Goal: Task Accomplishment & Management: Complete application form

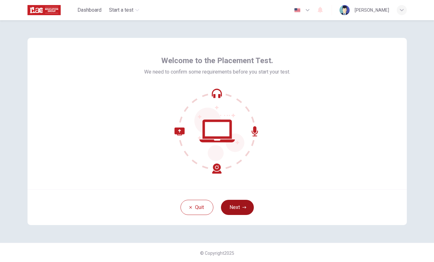
click at [236, 206] on button "Next" at bounding box center [237, 207] width 33 height 15
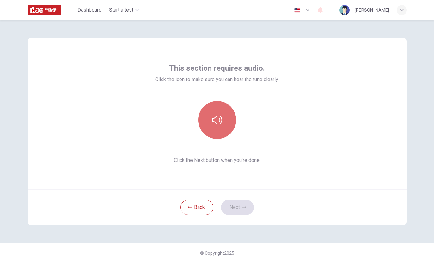
click at [207, 114] on button "button" at bounding box center [217, 120] width 38 height 38
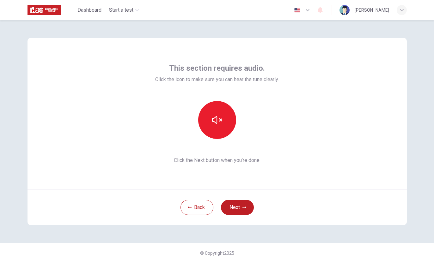
click at [242, 203] on button "Next" at bounding box center [237, 207] width 33 height 15
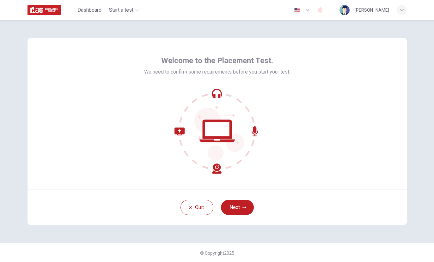
click at [242, 204] on button "Next" at bounding box center [237, 207] width 33 height 15
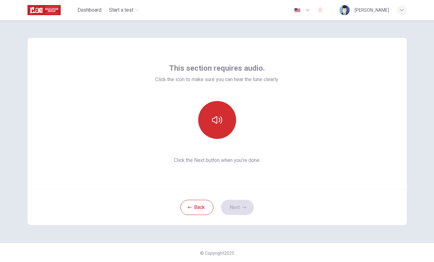
click at [217, 136] on button "button" at bounding box center [217, 120] width 38 height 38
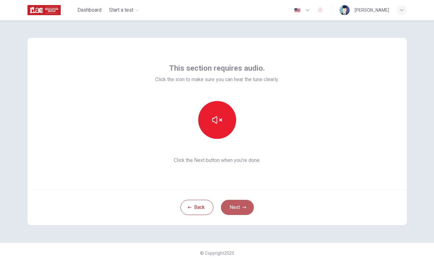
click at [238, 205] on button "Next" at bounding box center [237, 207] width 33 height 15
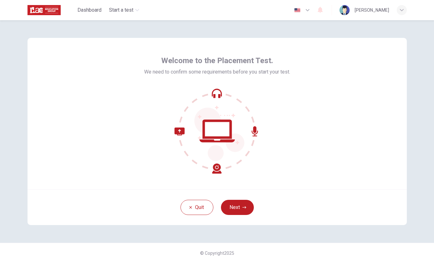
click at [239, 210] on button "Next" at bounding box center [237, 207] width 33 height 15
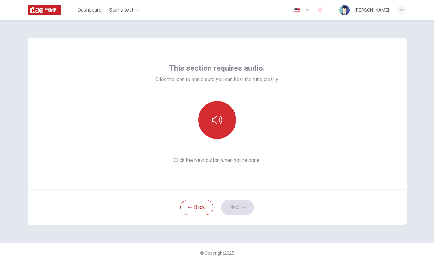
click at [220, 127] on button "button" at bounding box center [217, 120] width 38 height 38
click at [221, 108] on button "button" at bounding box center [217, 120] width 38 height 38
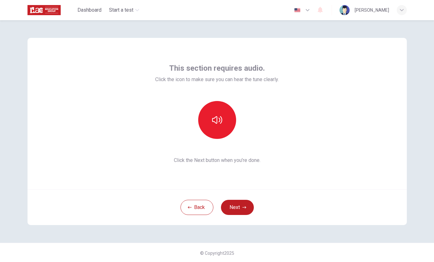
click at [244, 208] on icon "button" at bounding box center [244, 208] width 4 height 4
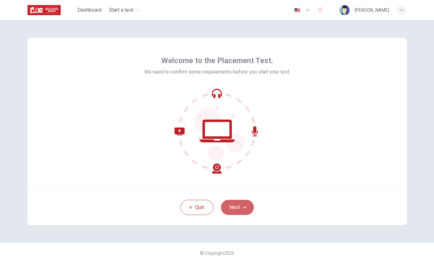
click at [231, 212] on button "Next" at bounding box center [237, 207] width 33 height 15
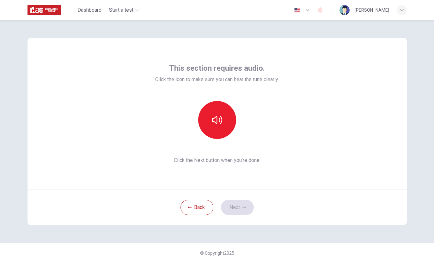
click at [235, 140] on div "This section requires audio. Click the icon to make sure you can hear the tune …" at bounding box center [217, 113] width 124 height 101
click at [216, 125] on button "button" at bounding box center [217, 120] width 38 height 38
click at [239, 207] on button "Next" at bounding box center [237, 207] width 33 height 15
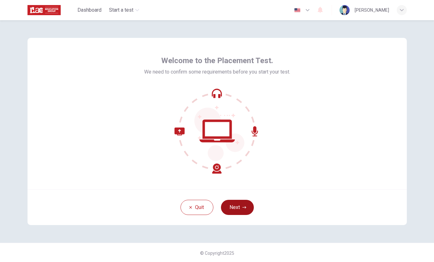
click at [230, 209] on button "Next" at bounding box center [237, 207] width 33 height 15
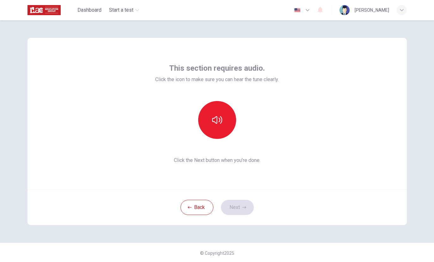
click at [216, 142] on div "This section requires audio. Click the icon to make sure you can hear the tune …" at bounding box center [217, 113] width 124 height 101
click at [216, 130] on button "button" at bounding box center [217, 120] width 38 height 38
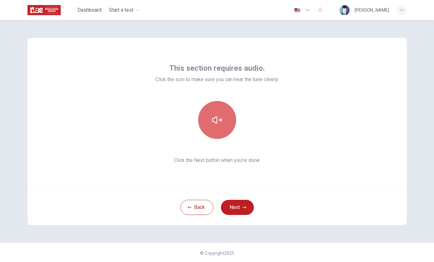
click at [216, 130] on button "button" at bounding box center [217, 120] width 38 height 38
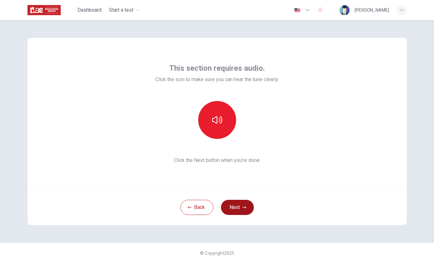
click at [246, 214] on button "Next" at bounding box center [237, 207] width 33 height 15
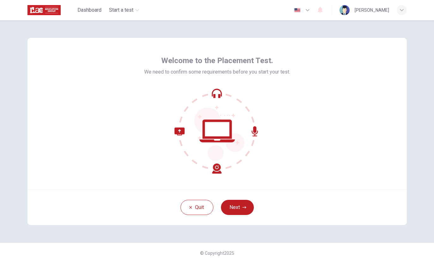
click at [239, 207] on button "Next" at bounding box center [237, 207] width 33 height 15
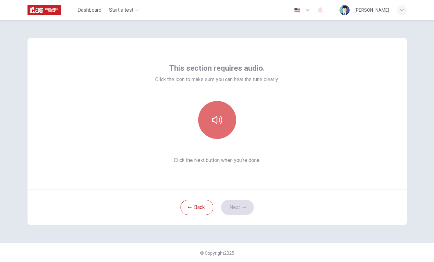
click at [220, 117] on icon "button" at bounding box center [217, 120] width 10 height 8
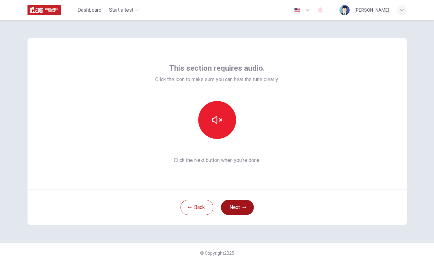
click at [241, 207] on button "Next" at bounding box center [237, 207] width 33 height 15
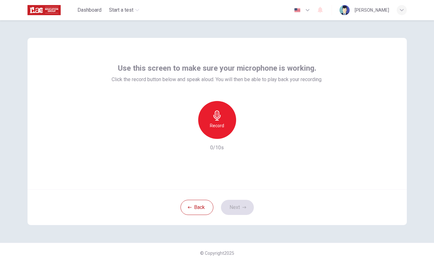
click at [225, 130] on div "Record" at bounding box center [217, 120] width 38 height 38
click at [223, 122] on div "Stop" at bounding box center [217, 120] width 38 height 38
click at [247, 212] on button "Next" at bounding box center [237, 207] width 33 height 15
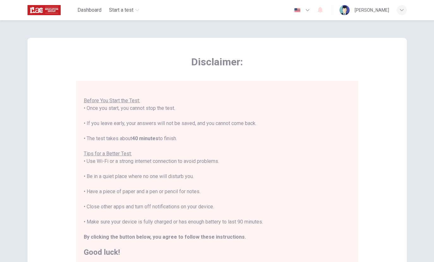
scroll to position [7, 0]
click at [242, 123] on div "You are about to start a Placement Test . Before You Start the Test: • Once you…" at bounding box center [217, 169] width 267 height 175
drag, startPoint x: 352, startPoint y: 146, endPoint x: 378, endPoint y: 232, distance: 89.8
click at [378, 232] on div "Disclaimer: You are about to start a Placement Test . Before You Start the Test…" at bounding box center [217, 158] width 379 height 240
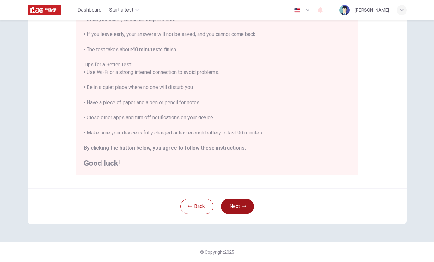
click at [249, 209] on button "Next" at bounding box center [237, 206] width 33 height 15
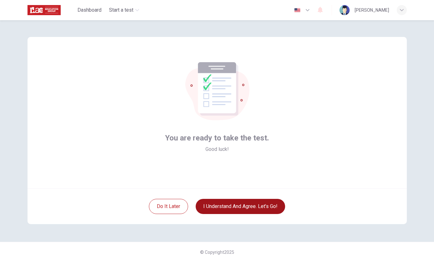
click at [244, 201] on button "I understand and agree. Let’s go!" at bounding box center [240, 206] width 89 height 15
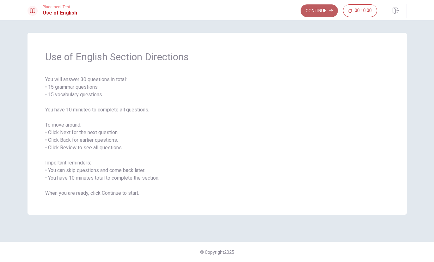
click at [308, 11] on button "Continue" at bounding box center [319, 10] width 37 height 13
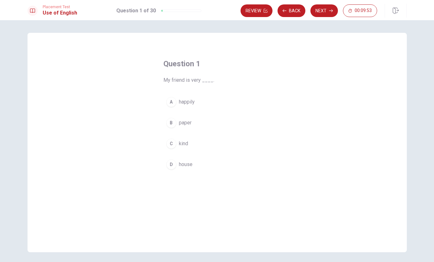
click at [174, 145] on div "C" at bounding box center [171, 144] width 10 height 10
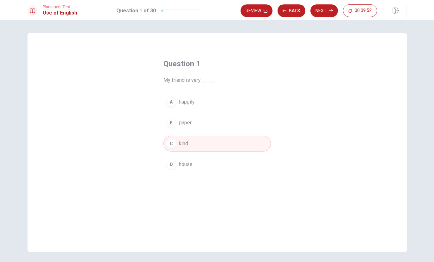
click at [217, 144] on button "C kind" at bounding box center [216, 144] width 107 height 16
click at [327, 10] on button "Next" at bounding box center [324, 10] width 28 height 13
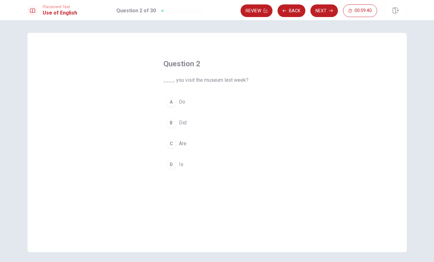
click at [180, 145] on span "Are" at bounding box center [183, 144] width 8 height 8
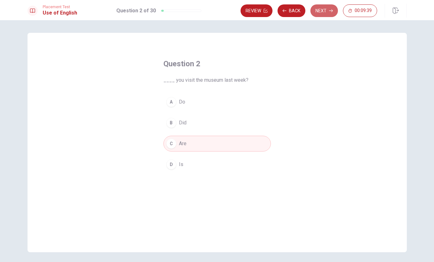
click at [322, 13] on button "Next" at bounding box center [324, 10] width 28 height 13
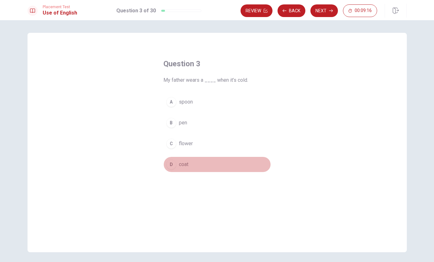
click at [172, 164] on div "D" at bounding box center [171, 165] width 10 height 10
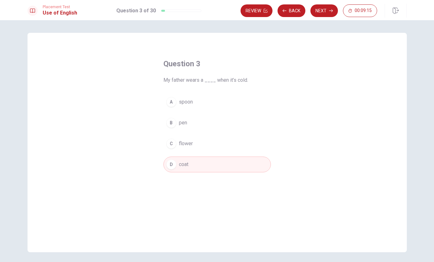
click at [330, 13] on button "Next" at bounding box center [324, 10] width 28 height 13
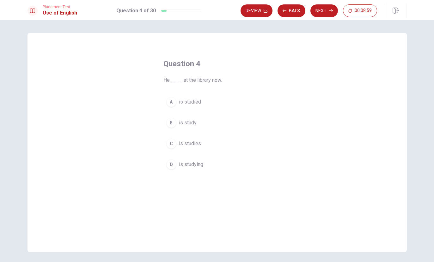
click at [174, 165] on div "D" at bounding box center [171, 165] width 10 height 10
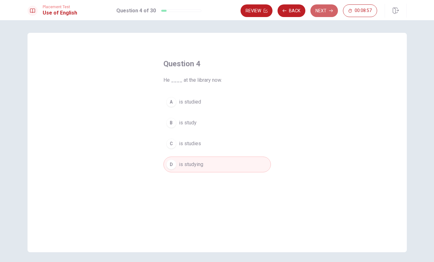
click at [312, 15] on button "Next" at bounding box center [324, 10] width 28 height 13
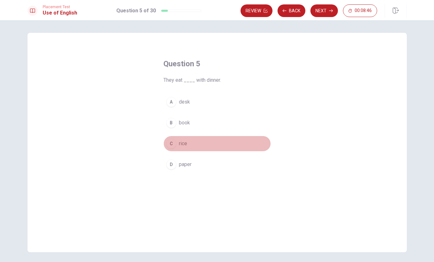
click at [173, 145] on div "C" at bounding box center [171, 144] width 10 height 10
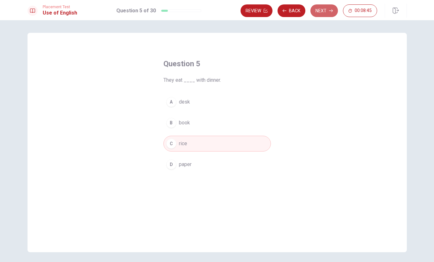
click at [327, 10] on button "Next" at bounding box center [324, 10] width 28 height 13
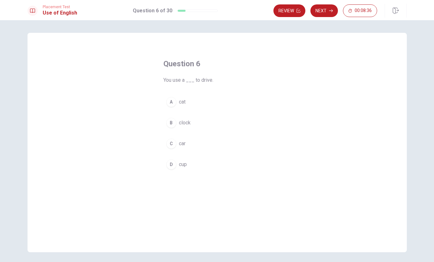
click at [178, 141] on button "C car" at bounding box center [216, 144] width 107 height 16
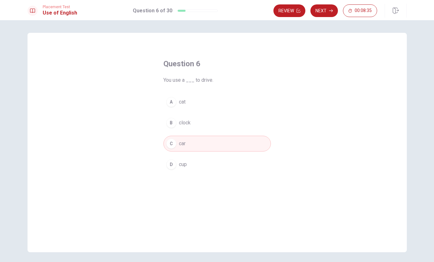
click at [321, 11] on button "Next" at bounding box center [324, 10] width 28 height 13
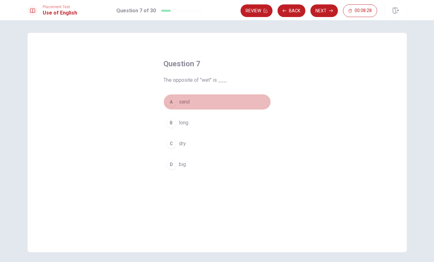
click at [179, 102] on span "sand" at bounding box center [184, 102] width 11 height 8
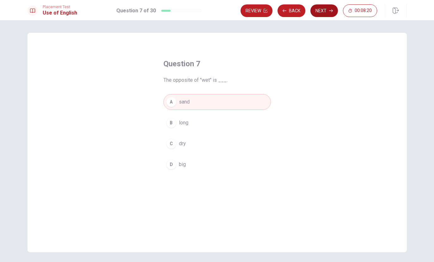
click at [329, 12] on icon "button" at bounding box center [331, 11] width 4 height 4
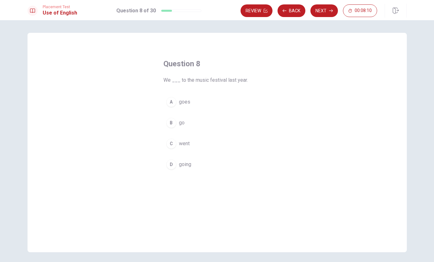
click at [182, 170] on button "D going" at bounding box center [216, 165] width 107 height 16
click at [329, 14] on button "Next" at bounding box center [324, 10] width 28 height 13
click at [185, 124] on span "buy" at bounding box center [183, 123] width 8 height 8
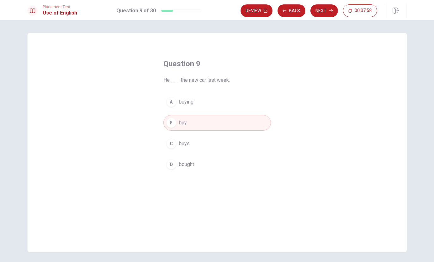
click at [182, 95] on button "A buying" at bounding box center [216, 102] width 107 height 16
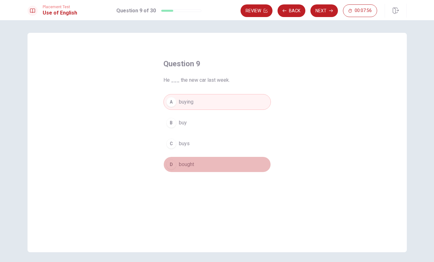
click at [183, 168] on span "bought" at bounding box center [186, 165] width 15 height 8
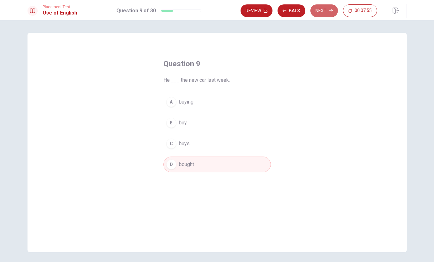
click at [319, 11] on button "Next" at bounding box center [324, 10] width 28 height 13
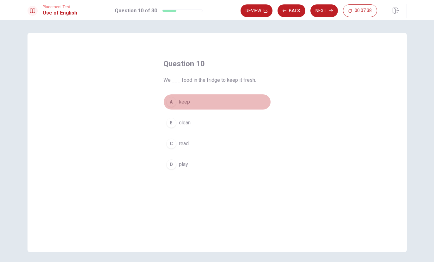
click at [178, 105] on button "A keep" at bounding box center [216, 102] width 107 height 16
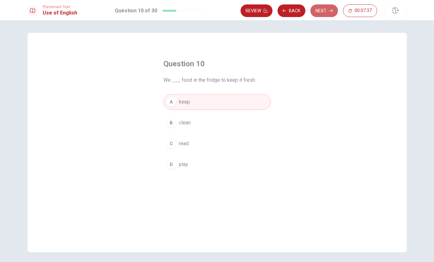
click at [323, 11] on button "Next" at bounding box center [324, 10] width 28 height 13
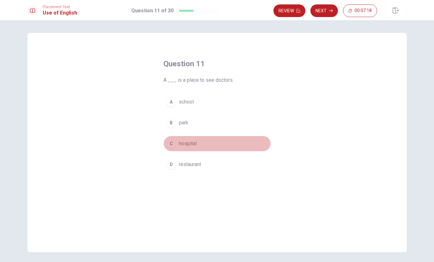
click at [189, 143] on span "hospital" at bounding box center [188, 144] width 18 height 8
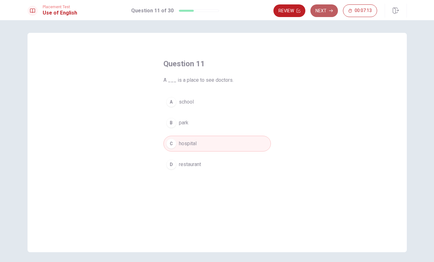
click at [322, 10] on button "Next" at bounding box center [324, 10] width 28 height 13
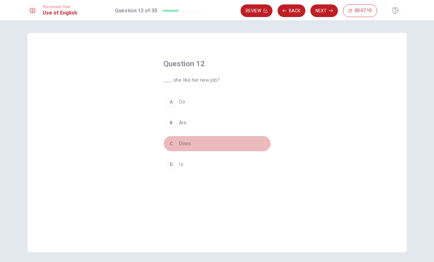
click at [179, 145] on span "Does" at bounding box center [185, 144] width 12 height 8
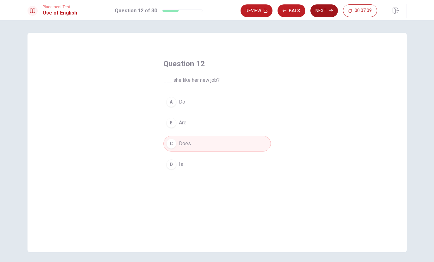
click at [318, 15] on button "Next" at bounding box center [324, 10] width 28 height 13
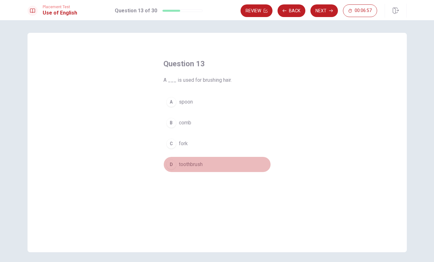
click at [175, 164] on div "D" at bounding box center [171, 165] width 10 height 10
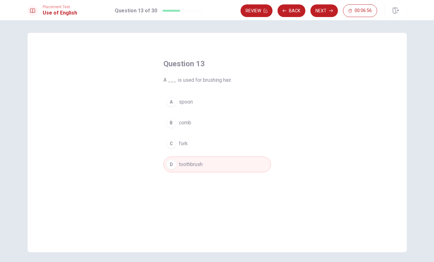
click at [325, 8] on button "Next" at bounding box center [324, 10] width 28 height 13
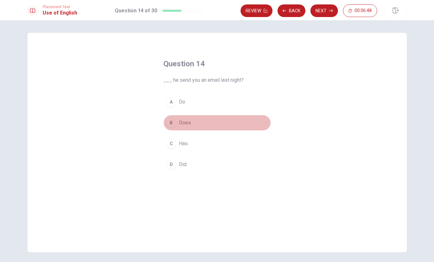
click at [180, 126] on span "Does" at bounding box center [185, 123] width 12 height 8
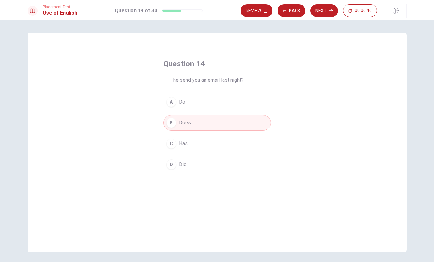
drag, startPoint x: 322, startPoint y: 9, endPoint x: 322, endPoint y: 15, distance: 6.3
click at [322, 10] on button "Next" at bounding box center [324, 10] width 28 height 13
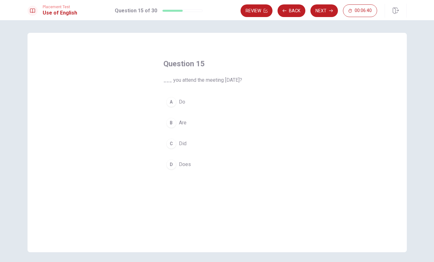
click at [166, 143] on button "C Did" at bounding box center [216, 144] width 107 height 16
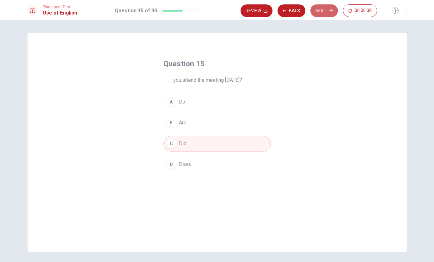
click at [328, 8] on button "Next" at bounding box center [324, 10] width 28 height 13
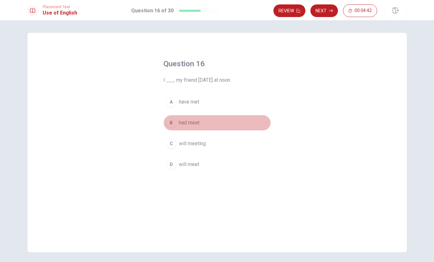
drag, startPoint x: 199, startPoint y: 123, endPoint x: 194, endPoint y: 123, distance: 4.7
click at [198, 123] on span "had meet" at bounding box center [189, 123] width 21 height 8
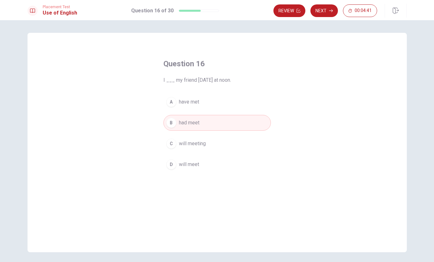
click at [324, 11] on button "Next" at bounding box center [324, 10] width 28 height 13
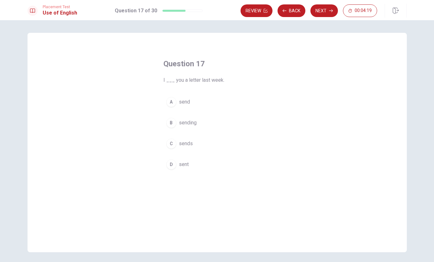
click at [178, 125] on button "B sending" at bounding box center [216, 123] width 107 height 16
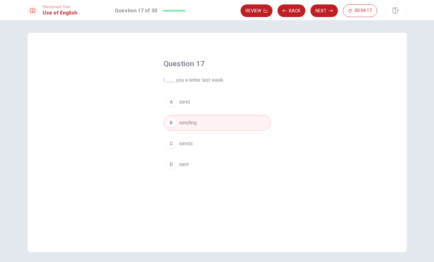
click at [328, 7] on button "Next" at bounding box center [324, 10] width 28 height 13
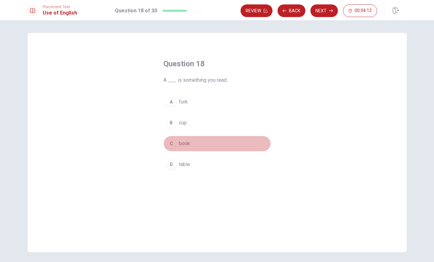
click at [178, 144] on button "C book" at bounding box center [216, 144] width 107 height 16
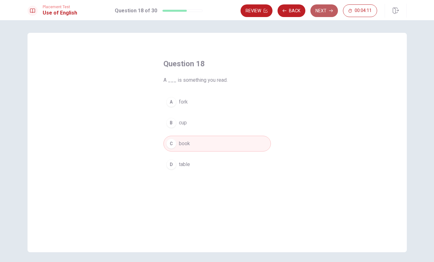
click at [323, 14] on button "Next" at bounding box center [324, 10] width 28 height 13
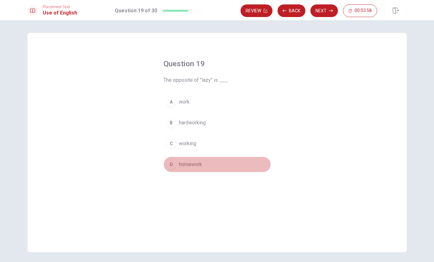
click at [187, 163] on span "homework" at bounding box center [190, 165] width 23 height 8
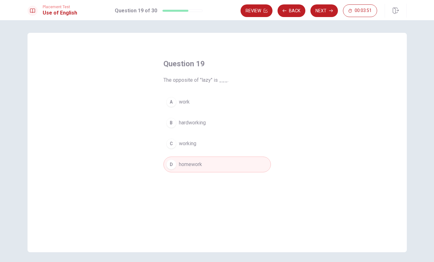
click at [200, 141] on button "C working" at bounding box center [216, 144] width 107 height 16
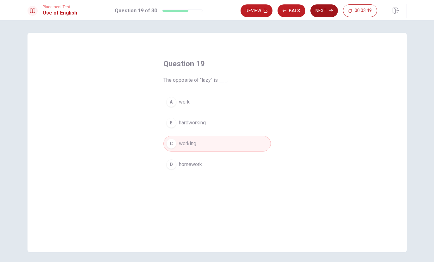
click at [322, 7] on button "Next" at bounding box center [324, 10] width 28 height 13
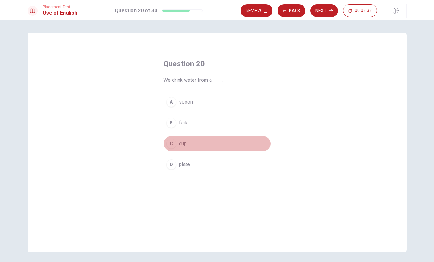
click at [178, 144] on button "C cup" at bounding box center [216, 144] width 107 height 16
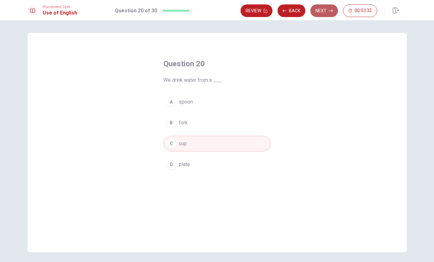
click at [326, 10] on button "Next" at bounding box center [324, 10] width 28 height 13
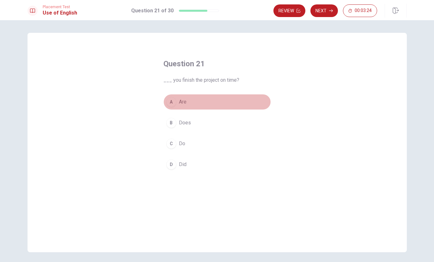
click at [179, 105] on span "Are" at bounding box center [183, 102] width 8 height 8
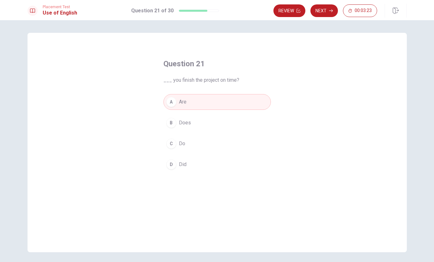
click at [189, 166] on button "D Did" at bounding box center [216, 165] width 107 height 16
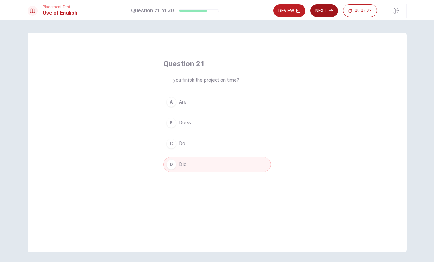
click at [317, 15] on button "Next" at bounding box center [324, 10] width 28 height 13
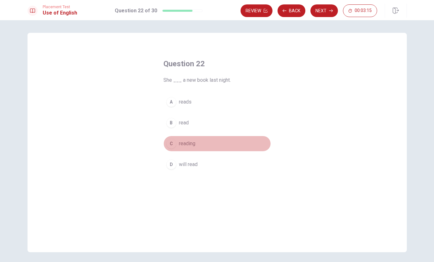
click at [190, 143] on span "reading" at bounding box center [187, 144] width 16 height 8
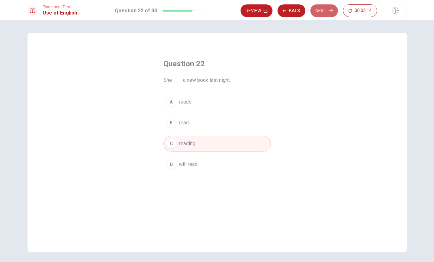
click at [315, 15] on button "Next" at bounding box center [324, 10] width 28 height 13
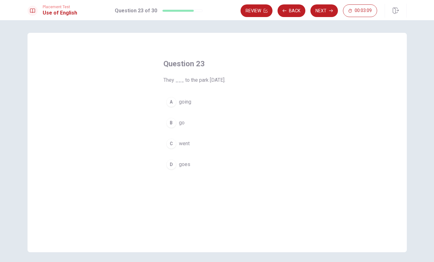
click at [177, 107] on button "A going" at bounding box center [216, 102] width 107 height 16
click at [315, 13] on button "Next" at bounding box center [324, 10] width 28 height 13
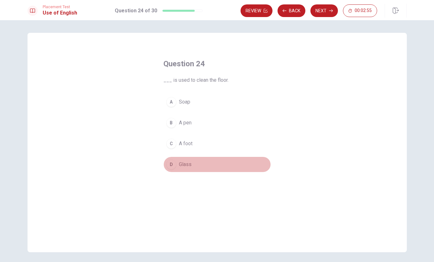
click at [185, 161] on span "Glass" at bounding box center [185, 165] width 13 height 8
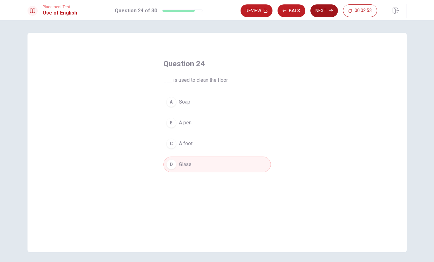
click at [326, 13] on button "Next" at bounding box center [324, 10] width 28 height 13
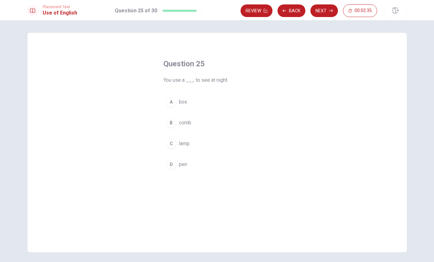
click at [177, 146] on button "C lamp" at bounding box center [216, 144] width 107 height 16
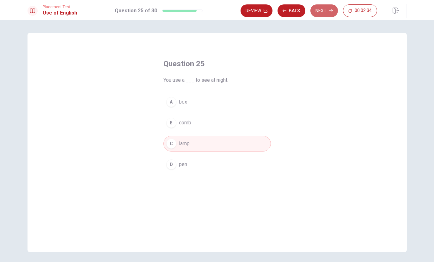
click at [319, 14] on button "Next" at bounding box center [324, 10] width 28 height 13
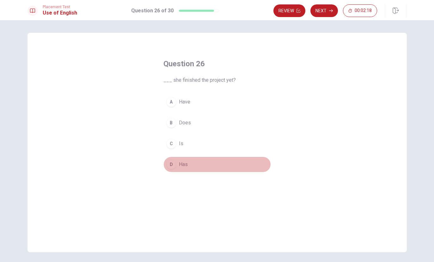
click at [176, 166] on button "D Has" at bounding box center [216, 165] width 107 height 16
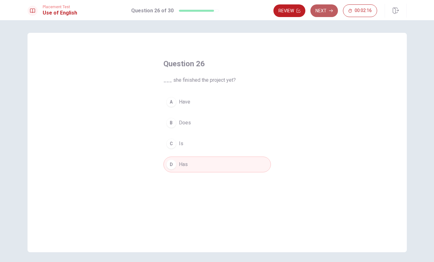
click at [328, 9] on button "Next" at bounding box center [324, 10] width 28 height 13
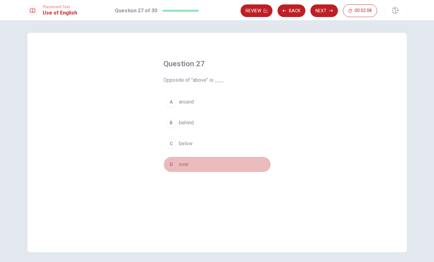
click at [188, 169] on button "D over" at bounding box center [216, 165] width 107 height 16
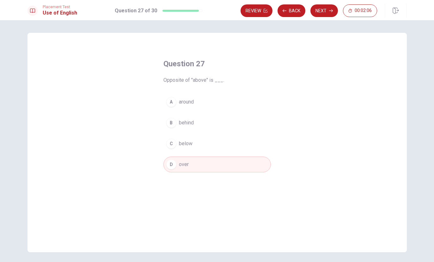
click at [204, 124] on button "B behind" at bounding box center [216, 123] width 107 height 16
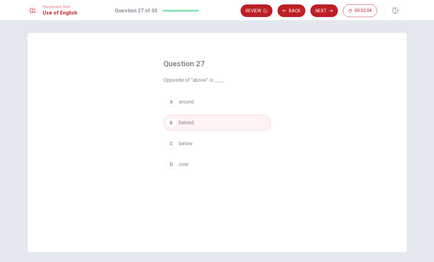
click at [236, 165] on button "D over" at bounding box center [216, 165] width 107 height 16
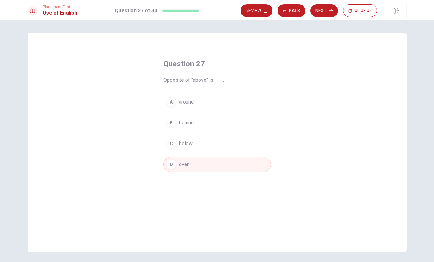
drag, startPoint x: 247, startPoint y: 124, endPoint x: 257, endPoint y: 109, distance: 17.5
click at [247, 124] on button "B behind" at bounding box center [216, 123] width 107 height 16
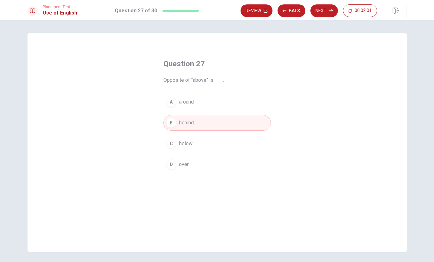
click at [248, 171] on button "D over" at bounding box center [216, 165] width 107 height 16
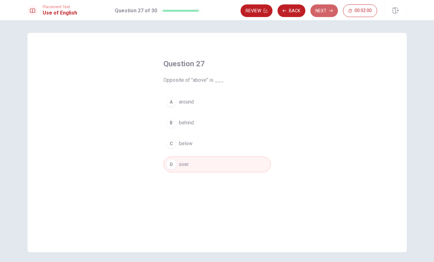
click at [316, 13] on button "Next" at bounding box center [324, 10] width 28 height 13
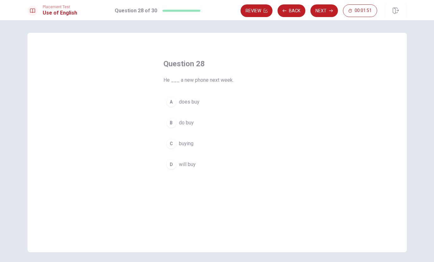
click at [195, 103] on span "does buy" at bounding box center [189, 102] width 21 height 8
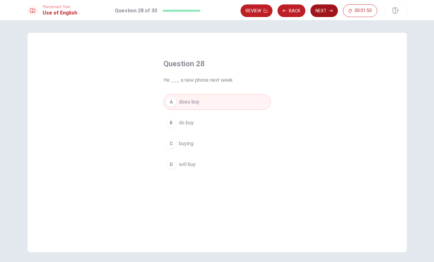
click at [323, 11] on button "Next" at bounding box center [324, 10] width 28 height 13
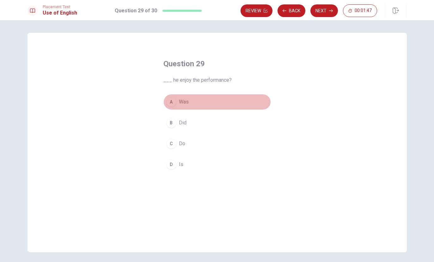
click at [201, 107] on button "A Was" at bounding box center [216, 102] width 107 height 16
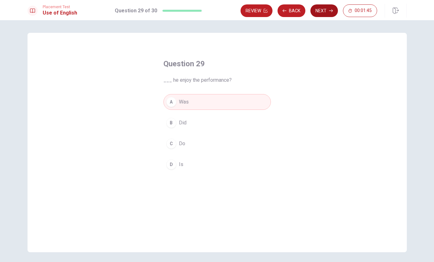
click at [323, 9] on button "Next" at bounding box center [324, 10] width 28 height 13
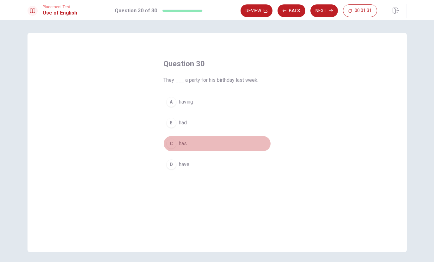
click at [193, 144] on button "C has" at bounding box center [216, 144] width 107 height 16
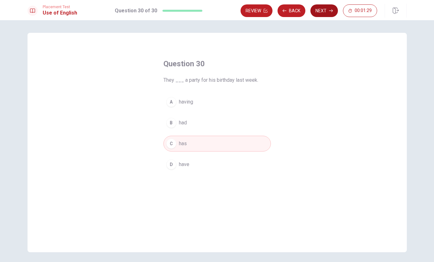
click at [323, 13] on button "Next" at bounding box center [324, 10] width 28 height 13
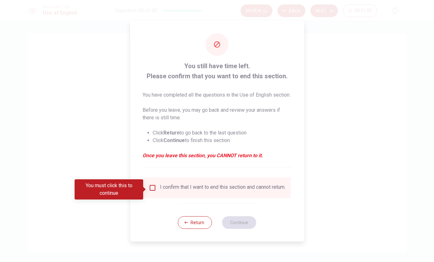
click at [181, 192] on div "I confirm that I want to end this section and cannot return." at bounding box center [223, 188] width 126 height 8
click at [162, 191] on div "I confirm that I want to end this section and cannot return." at bounding box center [223, 188] width 126 height 8
click at [151, 189] on input "You must click this to continue" at bounding box center [153, 188] width 8 height 8
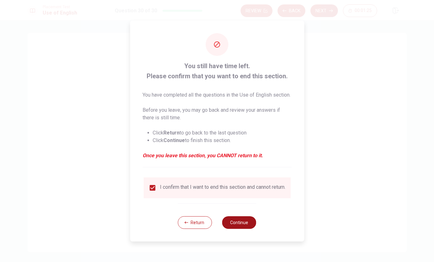
click at [244, 229] on button "Continue" at bounding box center [239, 223] width 34 height 13
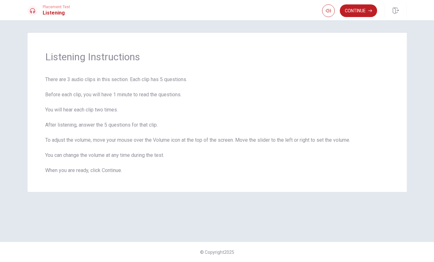
click at [363, 9] on button "Continue" at bounding box center [358, 10] width 37 height 13
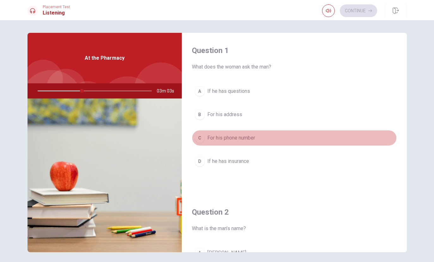
click at [201, 140] on div "C" at bounding box center [200, 138] width 10 height 10
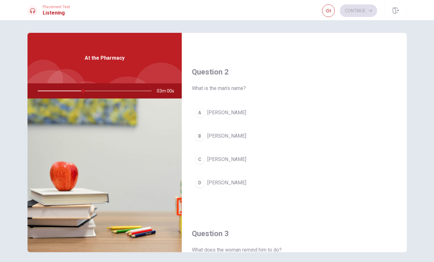
scroll to position [142, 0]
drag, startPoint x: 85, startPoint y: 90, endPoint x: 55, endPoint y: 94, distance: 30.2
click at [55, 94] on div at bounding box center [93, 90] width 127 height 15
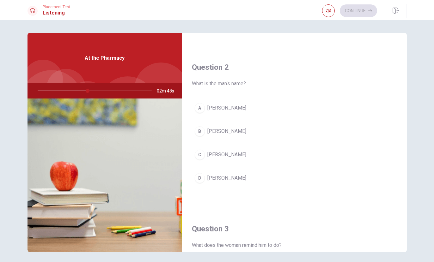
scroll to position [144, 0]
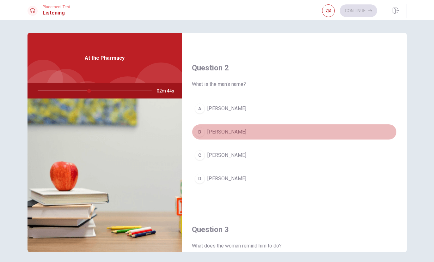
click at [227, 132] on span "[PERSON_NAME]" at bounding box center [226, 132] width 39 height 8
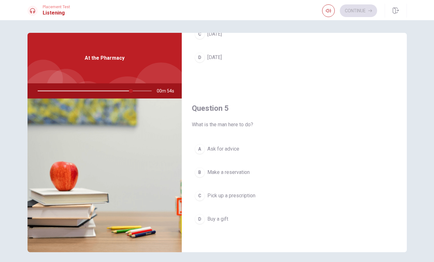
scroll to position [590, 0]
click at [227, 149] on span "Ask for advice" at bounding box center [223, 149] width 32 height 8
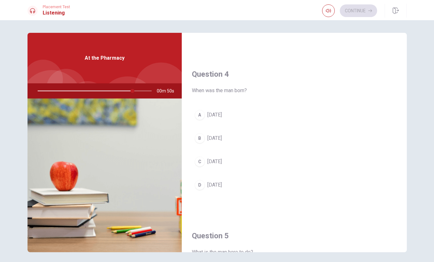
scroll to position [462, 0]
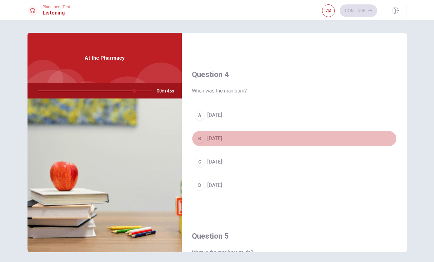
click at [222, 140] on span "[DATE]" at bounding box center [214, 139] width 15 height 8
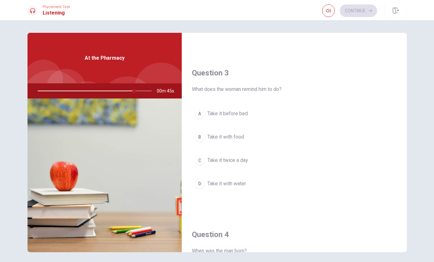
scroll to position [300, 0]
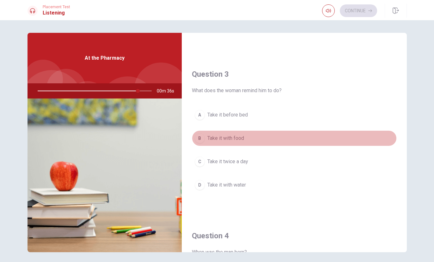
click at [228, 138] on span "Take it with food" at bounding box center [225, 139] width 37 height 8
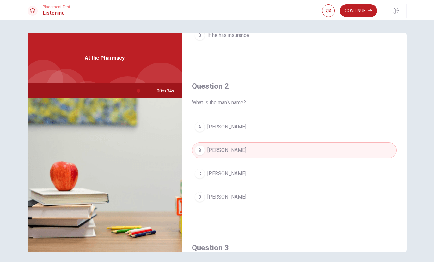
scroll to position [130, 0]
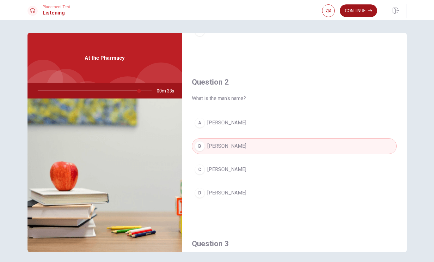
click at [353, 10] on button "Continue" at bounding box center [358, 10] width 37 height 13
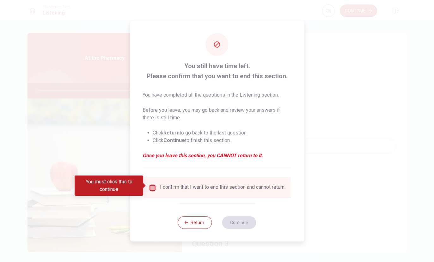
click at [153, 187] on input "You must click this to continue" at bounding box center [153, 188] width 8 height 8
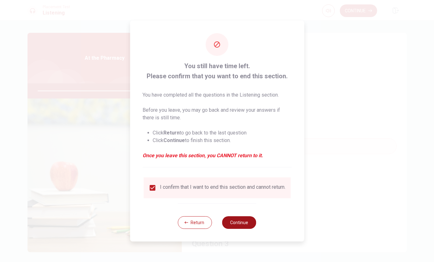
click at [231, 224] on button "Continue" at bounding box center [239, 223] width 34 height 13
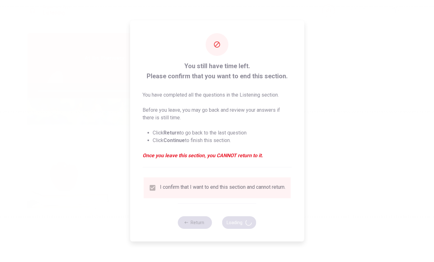
type input "90"
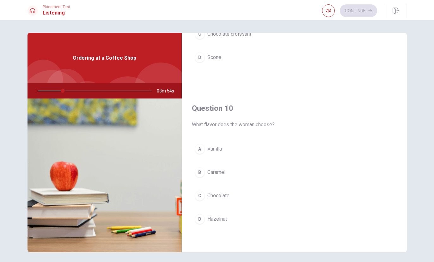
scroll to position [590, 0]
click at [354, 155] on button "A Vanilla" at bounding box center [294, 149] width 205 height 16
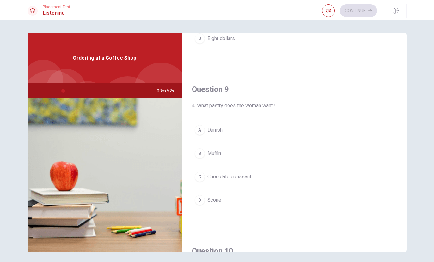
scroll to position [446, 0]
click at [350, 177] on button "C Chocolate croissant" at bounding box center [294, 178] width 205 height 16
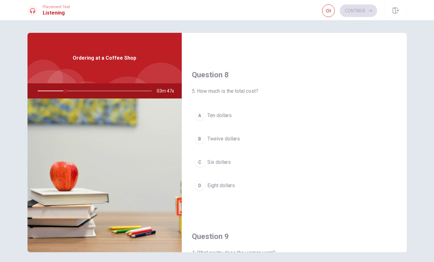
scroll to position [299, 0]
click at [357, 191] on button "D Eight dollars" at bounding box center [294, 187] width 205 height 16
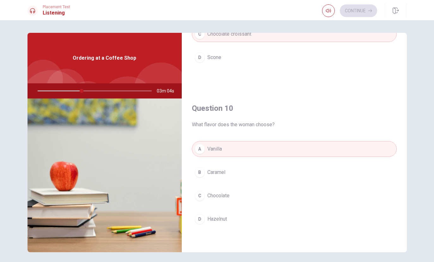
scroll to position [590, 0]
click at [319, 208] on div "A Vanilla B Caramel C Chocolate D Hazelnut" at bounding box center [294, 190] width 205 height 99
click at [330, 180] on button "B Caramel" at bounding box center [294, 173] width 205 height 16
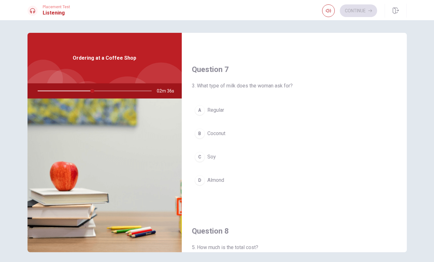
scroll to position [139, 0]
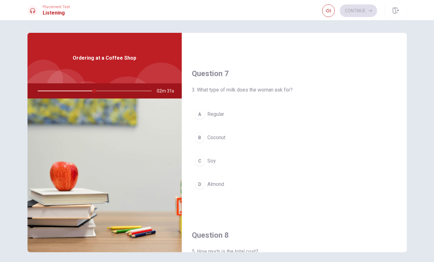
click at [354, 117] on button "A Regular" at bounding box center [294, 115] width 205 height 16
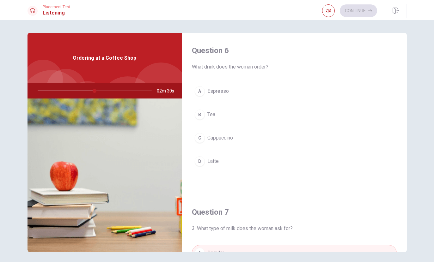
scroll to position [0, 0]
click at [370, 97] on button "A Espresso" at bounding box center [294, 91] width 205 height 16
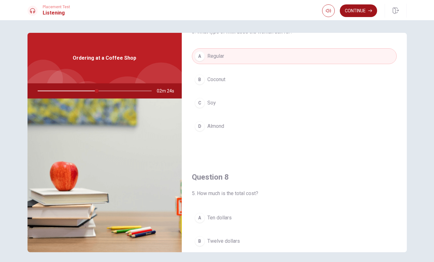
click at [358, 14] on button "Continue" at bounding box center [358, 10] width 37 height 13
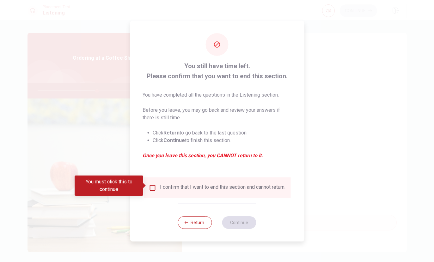
click at [193, 186] on div "I confirm that I want to end this section and cannot return." at bounding box center [223, 188] width 126 height 8
click at [151, 184] on input "You must click this to continue" at bounding box center [153, 188] width 8 height 8
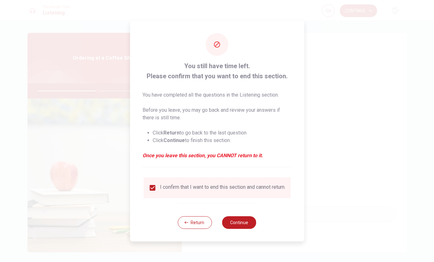
scroll to position [272, 0]
click at [241, 225] on button "Continue" at bounding box center [239, 223] width 34 height 13
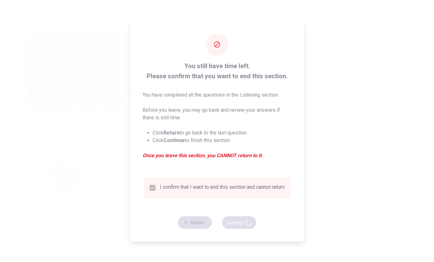
type input "54"
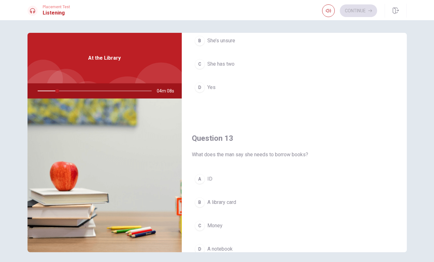
scroll to position [236, 0]
click at [0, 0] on html "This site uses cookies, as explained in our Privacy Policy . If you agree to th…" at bounding box center [217, 131] width 434 height 262
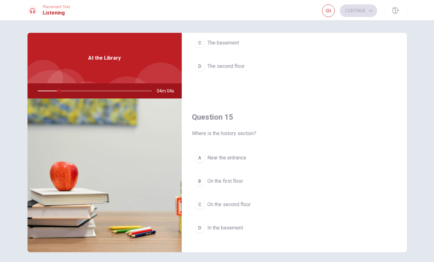
scroll to position [587, 0]
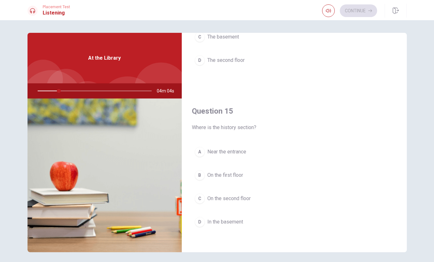
click at [213, 159] on button "A Near the entrance" at bounding box center [294, 152] width 205 height 16
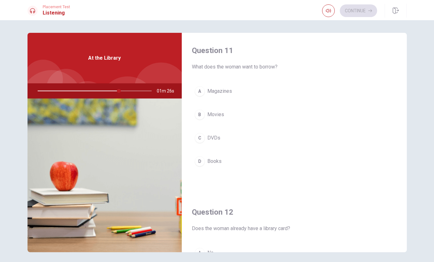
scroll to position [0, 0]
click at [243, 119] on button "B Movies" at bounding box center [294, 115] width 205 height 16
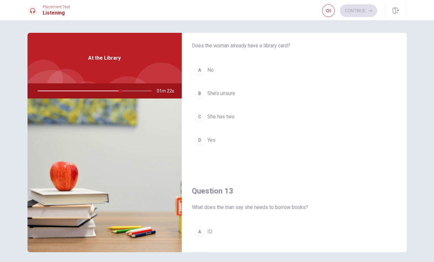
click at [255, 118] on button "C She has two" at bounding box center [294, 117] width 205 height 16
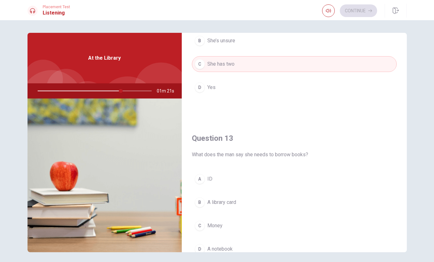
click at [272, 172] on button "A ID" at bounding box center [294, 179] width 205 height 16
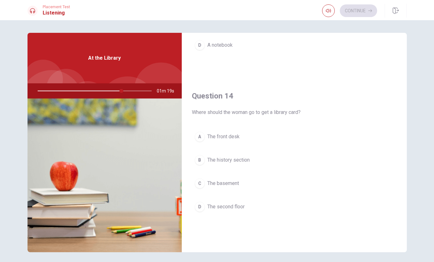
click at [251, 185] on button "C The basement" at bounding box center [294, 184] width 205 height 16
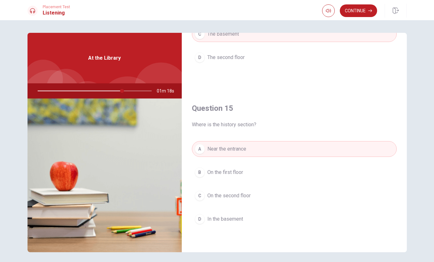
scroll to position [590, 0]
click at [260, 213] on button "D In the basement" at bounding box center [294, 220] width 205 height 16
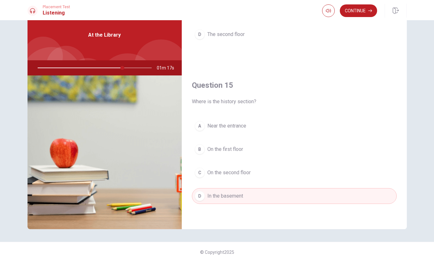
scroll to position [23, 0]
click at [364, 12] on button "Continue" at bounding box center [358, 10] width 37 height 13
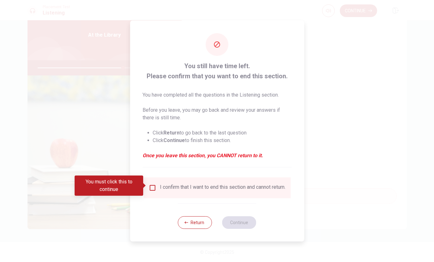
click at [154, 187] on input "You must click this to continue" at bounding box center [153, 188] width 8 height 8
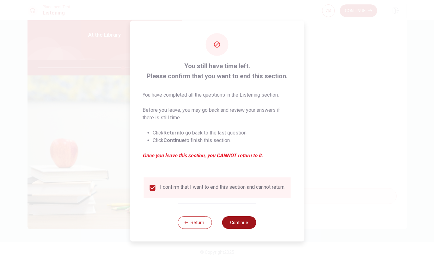
click at [251, 225] on button "Continue" at bounding box center [239, 223] width 34 height 13
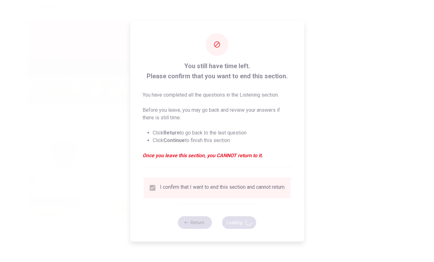
type input "76"
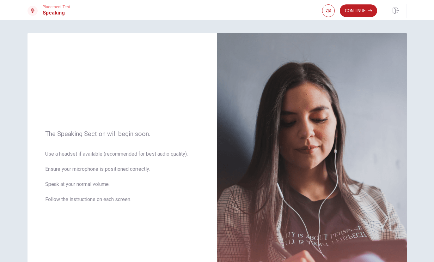
scroll to position [0, 0]
click at [358, 4] on div "Continue" at bounding box center [364, 11] width 85 height 14
click at [360, 9] on button "Continue" at bounding box center [358, 10] width 37 height 13
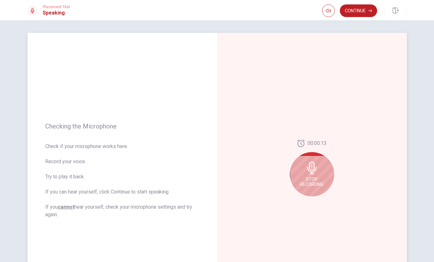
click at [330, 182] on div "Stop Recording" at bounding box center [312, 174] width 44 height 44
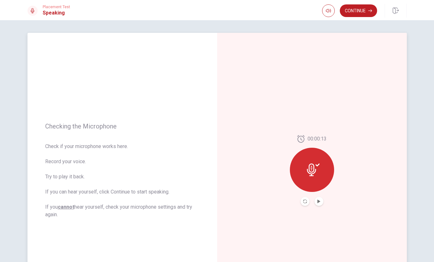
click at [319, 199] on button "Play Audio" at bounding box center [319, 201] width 9 height 9
click at [356, 5] on button "Continue" at bounding box center [358, 10] width 37 height 13
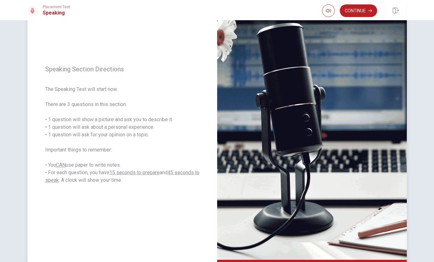
scroll to position [33, 0]
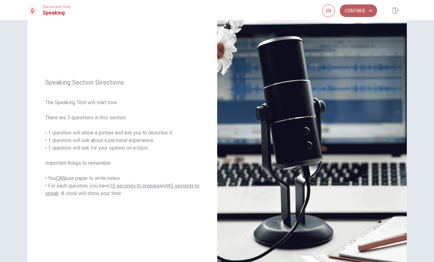
click at [348, 8] on button "Continue" at bounding box center [358, 10] width 37 height 13
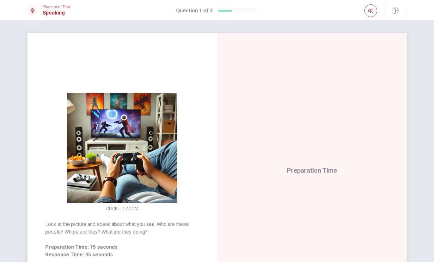
scroll to position [0, 0]
click at [312, 92] on div "Preparation Time" at bounding box center [312, 171] width 190 height 276
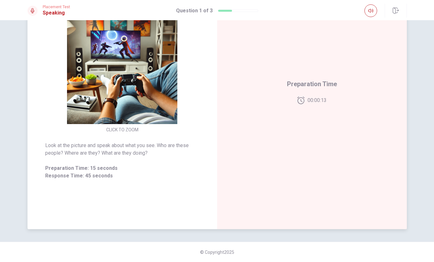
scroll to position [79, 0]
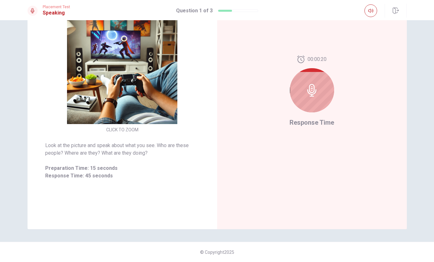
click at [317, 90] on icon at bounding box center [312, 90] width 13 height 13
click at [312, 99] on div at bounding box center [312, 90] width 44 height 44
click at [318, 98] on div at bounding box center [312, 90] width 44 height 44
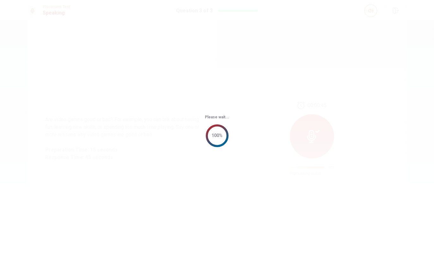
scroll to position [0, 0]
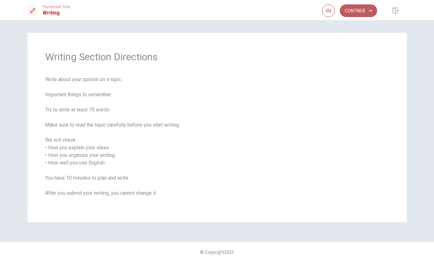
click at [364, 12] on button "Continue" at bounding box center [358, 10] width 37 height 13
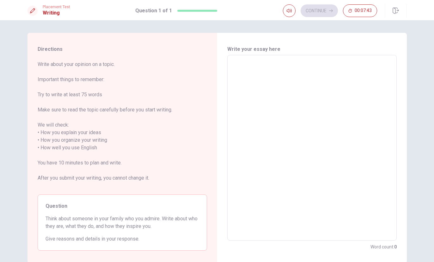
click at [340, 78] on textarea at bounding box center [312, 147] width 161 height 175
type textarea "L"
type textarea "x"
type textarea "I"
type textarea "x"
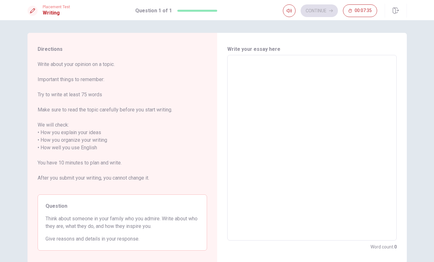
type textarea "T"
type textarea "x"
type textarea "Th"
type textarea "x"
type textarea "The"
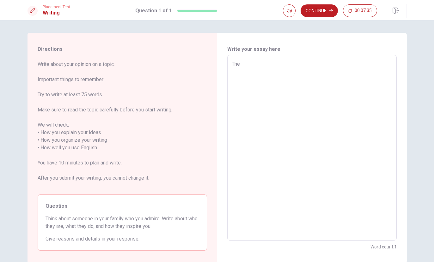
type textarea "x"
type textarea "The"
type textarea "x"
type textarea "The p"
type textarea "x"
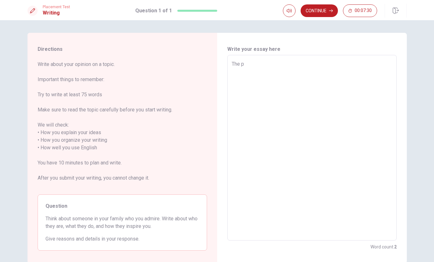
type textarea "The pe"
type textarea "x"
type textarea "The per"
type textarea "x"
type textarea "The pers"
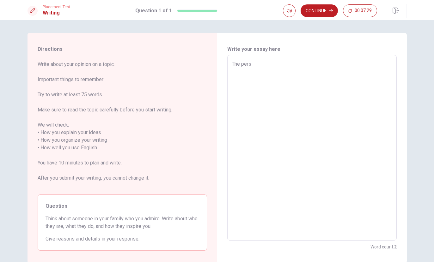
type textarea "x"
type textarea "The perso"
type textarea "x"
type textarea "The person"
type textarea "x"
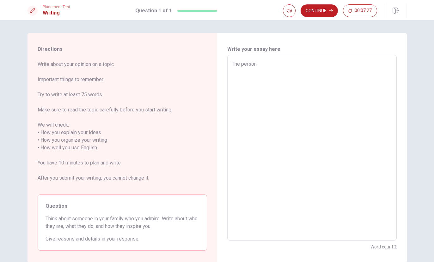
type textarea "The person"
type textarea "x"
type textarea "The person i"
type textarea "x"
type textarea "The person"
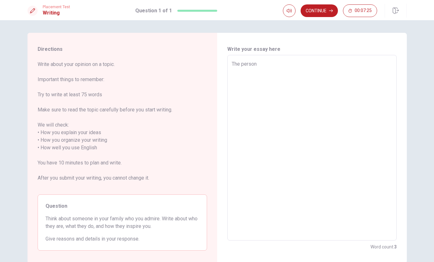
type textarea "x"
type textarea "The person I"
type textarea "x"
type textarea "The person Ir"
type textarea "x"
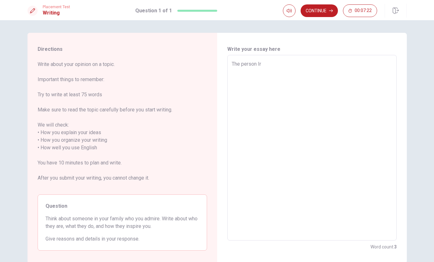
type textarea "The person Ire"
type textarea "x"
type textarea "The person Ires"
type textarea "x"
type textarea "The person Iresp"
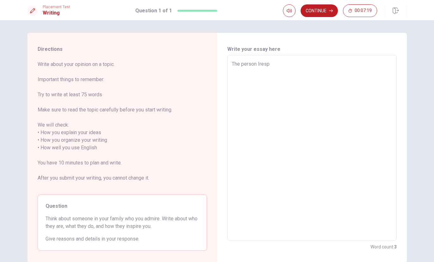
type textarea "x"
type textarea "The person Irespe"
type textarea "x"
type textarea "The person Irespec"
type textarea "x"
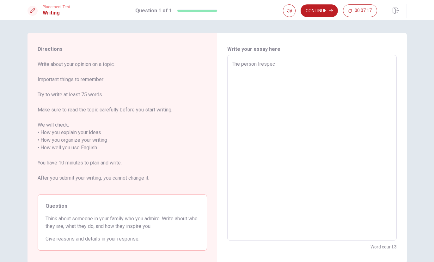
type textarea "The person Irespect"
type textarea "x"
type textarea "The person Irespect"
type textarea "x"
type textarea "The person Irespect t"
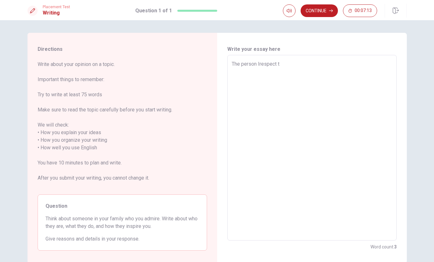
type textarea "x"
type textarea "The person Irespect th"
type textarea "x"
type textarea "The person Irespect the"
type textarea "x"
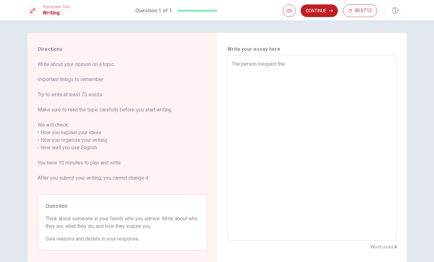
type textarea "The person Irespect the"
type textarea "x"
type textarea "The person Irespect the m"
type textarea "x"
type textarea "The person Irespect the mo"
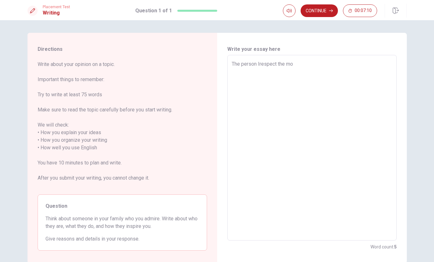
type textarea "x"
type textarea "The person Irespect the [DEMOGRAPHIC_DATA]"
type textarea "x"
type textarea "The person Irespect the most"
type textarea "x"
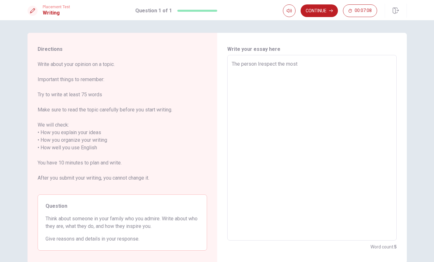
type textarea "The person Irespect the most"
type textarea "x"
type textarea "The person Irespect the most i"
type textarea "x"
type textarea "The person Irespect the most in"
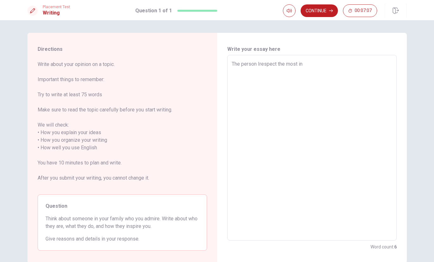
type textarea "x"
type textarea "The person Irespect the most in"
type textarea "x"
type textarea "The person Irespect the most in m"
type textarea "x"
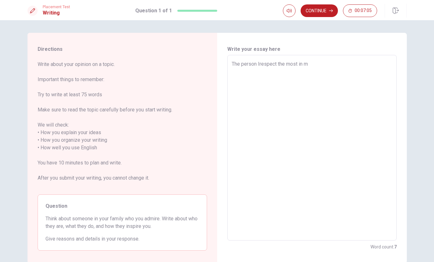
type textarea "The person Irespect the most in my"
type textarea "x"
type textarea "The person Irespect the most in my"
type textarea "x"
type textarea "The person Irespect the most in my f"
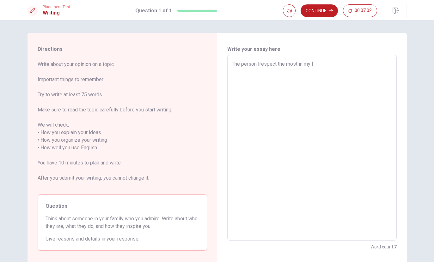
type textarea "x"
type textarea "The person Irespect the most in my fa"
type textarea "x"
type textarea "The person Irespect the most in my fam"
type textarea "x"
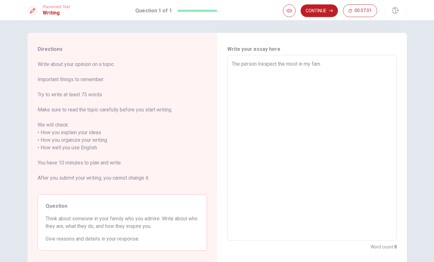
type textarea "The person Irespect the most in my fami"
type textarea "x"
type textarea "The person Irespect the most in my famil"
type textarea "x"
type textarea "The person Irespect the most in my family"
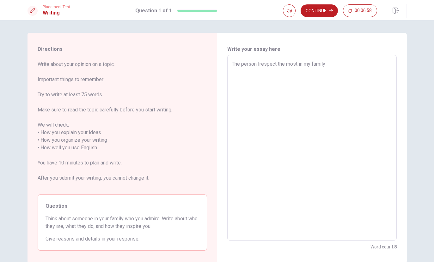
type textarea "x"
type textarea "The person Irespect the most in my family"
type textarea "x"
type textarea "The person Irespect the most in my family i"
type textarea "x"
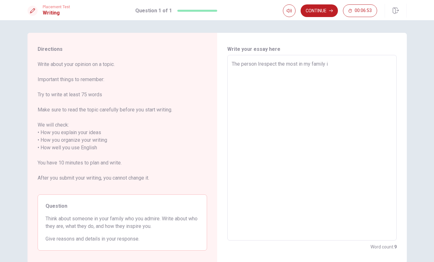
type textarea "The person Irespect the most in my family is"
type textarea "x"
type textarea "The person Irespect the most in my family is"
type textarea "x"
type textarea "The person Irespect the most in my family is m"
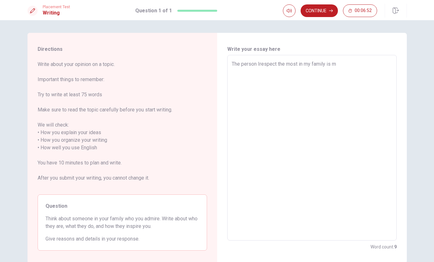
type textarea "x"
type textarea "The person Irespect the most in my family is ma"
type textarea "x"
type textarea "The person Irespect the most in my family is may"
type textarea "x"
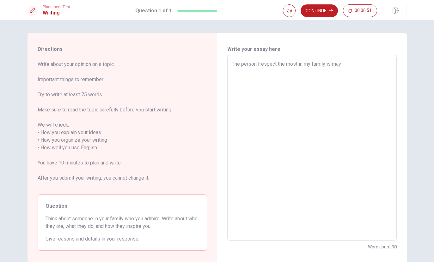
type textarea "The person Irespect the most in my family is may"
type textarea "x"
type textarea "The person Irespect the most in my family is may"
type textarea "x"
type textarea "The person Irespect the most in my family is ma"
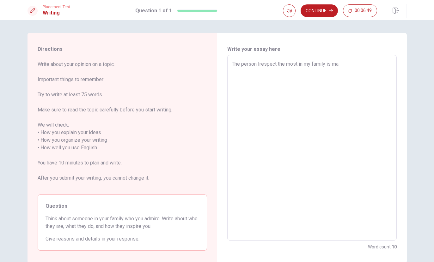
type textarea "x"
type textarea "The person Irespect the most in my family is m"
type textarea "x"
type textarea "The person Irespect the most in my family is my"
type textarea "x"
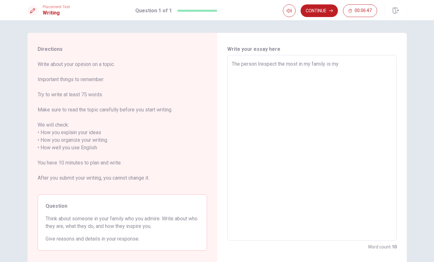
type textarea "The person Irespect the most in my family is my"
type textarea "x"
type textarea "The person Irespect the most in my family is my d"
type textarea "x"
type textarea "The person Irespect the most in my family is my da"
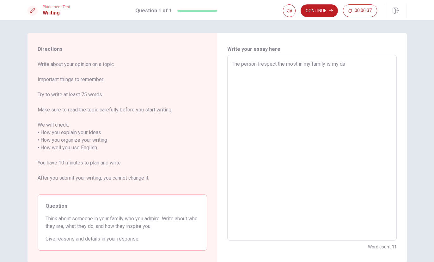
type textarea "x"
type textarea "The person Irespect the most in my family is my dad"
type textarea "x"
type textarea "The person Irespect the most in my family is my dad"
type textarea "x"
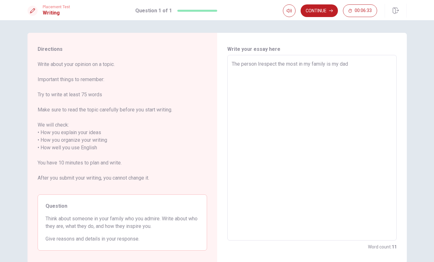
type textarea "The person Irespect the most in my family is my dad b"
type textarea "x"
type textarea "The person Irespect the most in my family is my dad be"
type textarea "x"
type textarea "The person Irespect the most in my family is my dad bec"
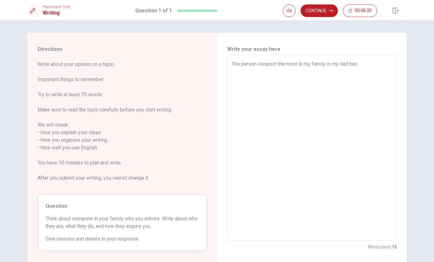
type textarea "x"
type textarea "The person Irespect the most in my family is my dad becu"
type textarea "x"
type textarea "The person Irespect the most in my family is my dad becus"
type textarea "x"
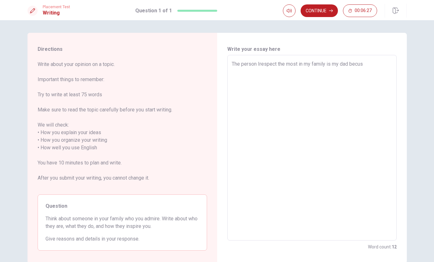
type textarea "The person Irespect the most in my family is my dad becuse"
type textarea "x"
type textarea "The person Irespect the most in my family is my dad becuse"
type textarea "x"
type textarea "The person Irespect the most in my family is my dad becuse h"
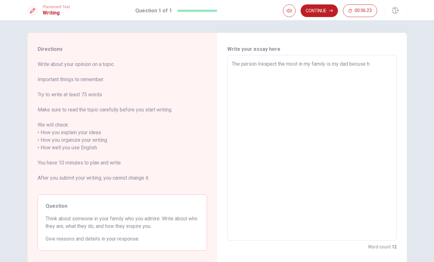
type textarea "x"
type textarea "The person Irespect the most in my family is my dad becuse he"
type textarea "x"
type textarea "The person Irespect the most in my family is my dad becuse he"
type textarea "x"
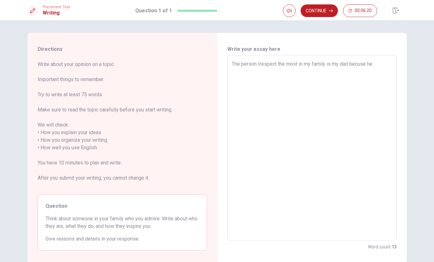
type textarea "The person Irespect the most in my family is my dad becuse he a"
type textarea "x"
type textarea "The person Irespect the most in my family is my dad becuse he al"
type textarea "x"
type textarea "The person Irespect the most in my family is my dad becuse he alw"
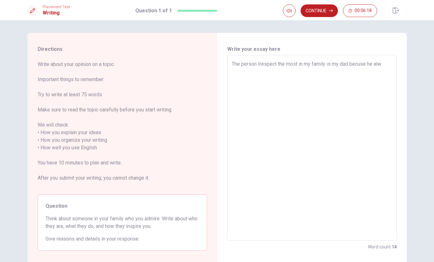
type textarea "x"
type textarea "The person Irespect the most in my family is my dad becuse he alwa"
type textarea "x"
type textarea "The person Irespect the most in my family is my dad becuse he alway"
type textarea "x"
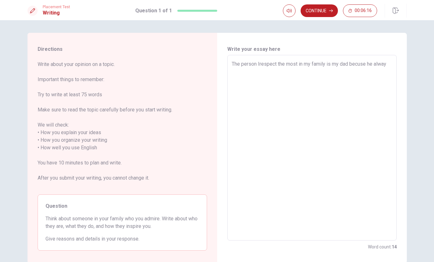
type textarea "The person Irespect the most in my family is my dad becuse he always"
type textarea "x"
type textarea "The person Irespect the most in my family is my dad becuse he always"
type textarea "x"
type textarea "The person Irespect the most in my family is my dad becuse he always d"
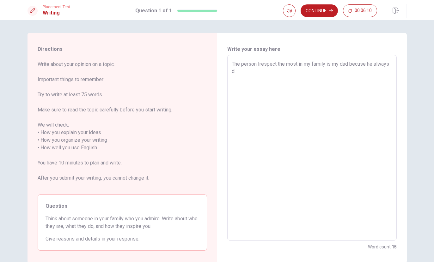
type textarea "x"
type textarea "The person Irespect the most in my family is my dad becuse he always do"
type textarea "x"
type textarea "The person Irespect the most in my family is my dad becuse he always dow"
type textarea "x"
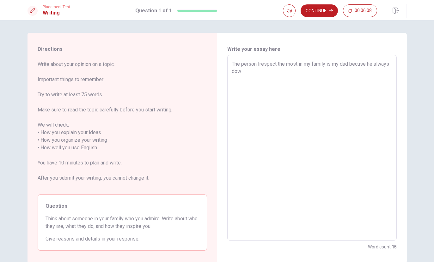
type textarea "The person Irespect the most in my family is my dad becuse he always do"
type textarea "x"
type textarea "The person Irespect the most in my family is my dad becuse he always doe"
type textarea "x"
type textarea "The person Irespect the most in my family is my dad becuse he always does"
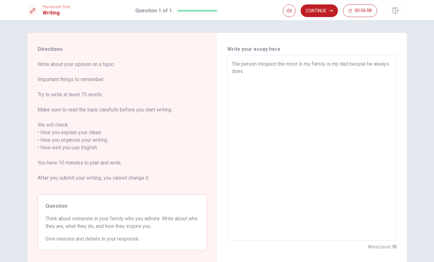
type textarea "x"
type textarea "The person Irespect the most in my family is my dad becuse he always does"
type textarea "x"
type textarea "The person Irespect the most in my family is my dad becuse he always does s"
type textarea "x"
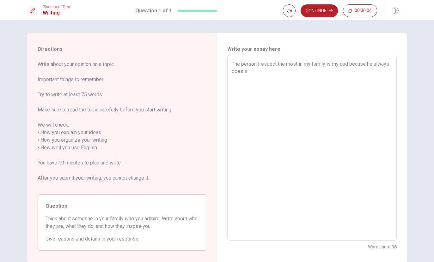
type textarea "The person Irespect the most in my family is my dad becuse he always does so"
type textarea "x"
type textarea "The person Irespect the most in my family is my dad becuse he always does so"
type textarea "x"
type textarea "The person Irespect the most in my family is my dad becuse he always does so m"
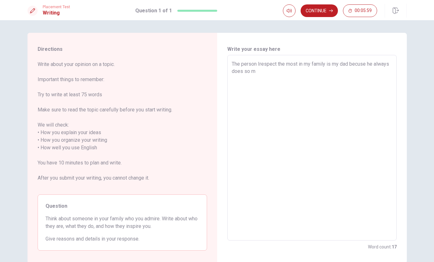
type textarea "x"
type textarea "The person Irespect the most in my family is my dad becuse he always does so mu"
type textarea "x"
type textarea "The person Irespect the most in my family is my dad becuse he always does so muc"
type textarea "x"
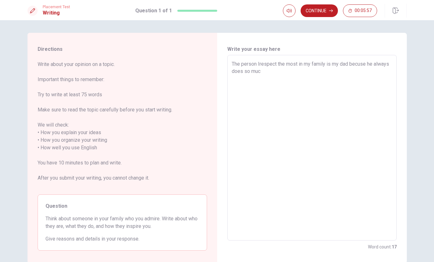
type textarea "The person Irespect the most in my family is my dad becuse he always does so mu…"
type textarea "x"
type textarea "The person Irespect the most in my family is my dad becuse he always does so mu…"
type textarea "x"
type textarea "The person Irespect the most in my family is my dad becuse he always does so mu…"
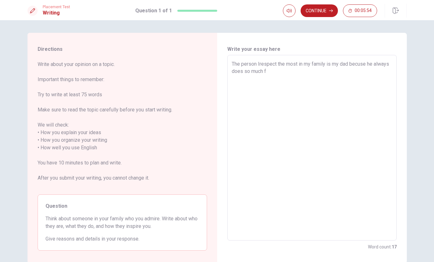
type textarea "x"
type textarea "The person Irespect the most in my family is my dad becuse he always does so mu…"
type textarea "x"
type textarea "The person Irespect the most in my family is my dad becuse he always does so mu…"
type textarea "x"
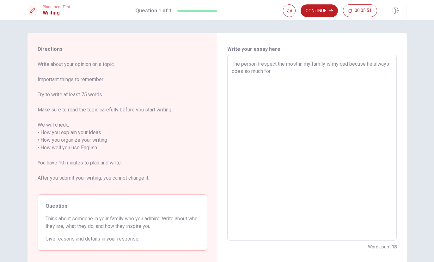
type textarea "The person Irespect the most in my family is my dad becuse he always does so mu…"
type textarea "x"
click at [323, 13] on button "Continue" at bounding box center [319, 10] width 37 height 13
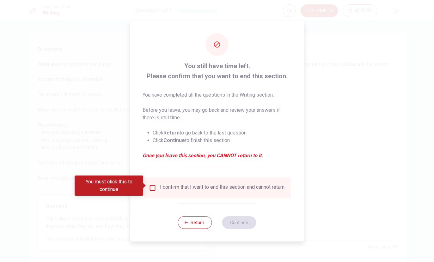
click at [152, 194] on div "I confirm that I want to end this section and cannot return." at bounding box center [217, 188] width 147 height 21
click at [154, 189] on input "You must click this to continue" at bounding box center [153, 188] width 8 height 8
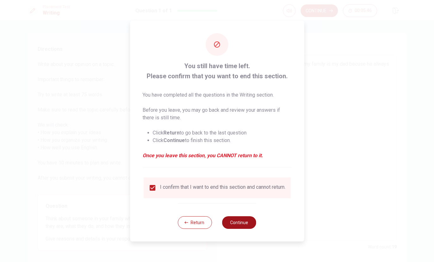
click at [239, 219] on button "Continue" at bounding box center [239, 223] width 34 height 13
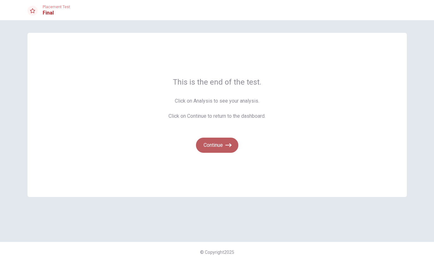
click at [223, 142] on button "Continue" at bounding box center [217, 145] width 42 height 15
